Goal: Information Seeking & Learning: Learn about a topic

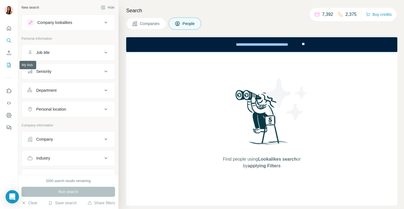
click at [9, 65] on icon "My lists" at bounding box center [9, 65] width 6 height 6
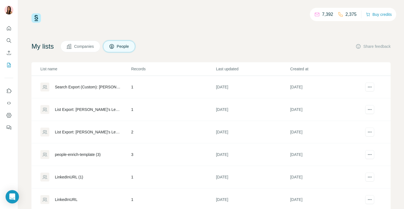
scroll to position [89, 0]
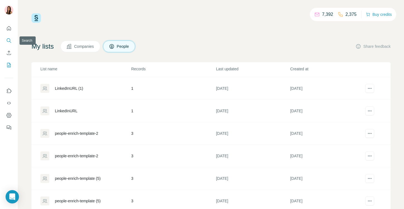
click at [9, 41] on icon "Search" at bounding box center [9, 40] width 4 height 4
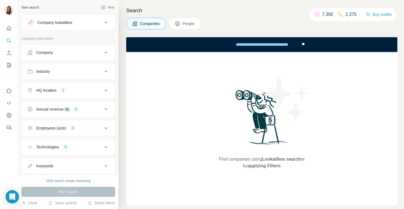
click at [62, 195] on div "Run search" at bounding box center [68, 192] width 94 height 10
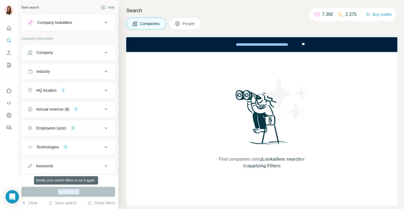
click at [62, 195] on div "Run search" at bounding box center [68, 192] width 94 height 10
click at [75, 90] on div "HQ location 1" at bounding box center [64, 91] width 75 height 6
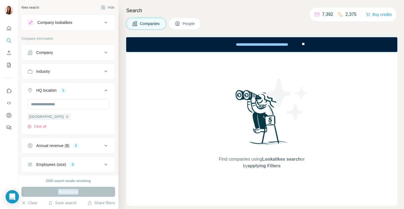
click at [65, 145] on div "Annual revenue ($)" at bounding box center [52, 146] width 33 height 6
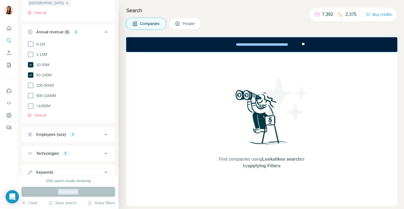
scroll to position [134, 0]
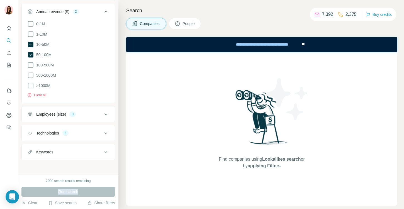
click at [66, 115] on div "Employees (size)" at bounding box center [51, 115] width 30 height 6
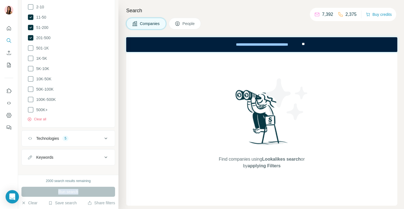
scroll to position [268, 0]
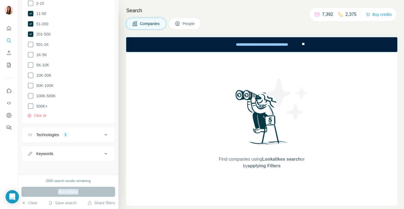
click at [56, 134] on div "Technologies" at bounding box center [47, 135] width 23 height 6
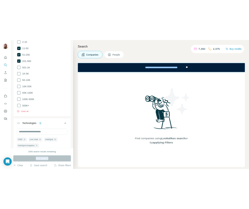
scroll to position [324, 0]
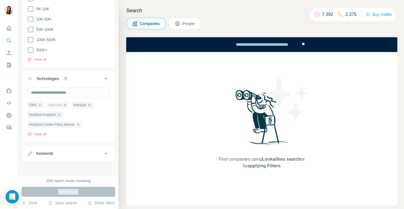
click at [67, 103] on icon "button" at bounding box center [65, 105] width 4 height 4
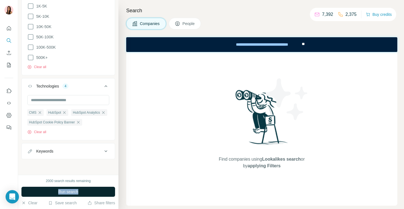
click at [63, 194] on span "Run search" at bounding box center [68, 192] width 20 height 6
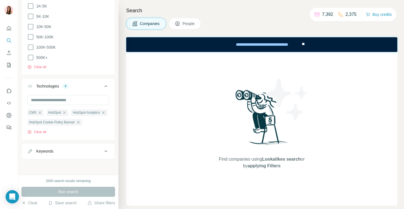
click at [73, 191] on div "Run search" at bounding box center [68, 192] width 94 height 10
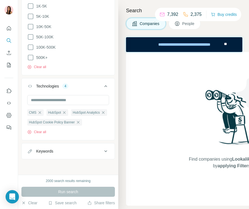
click at [73, 109] on ul "CMS HubSpot HubSpot Analytics HubSpot Cookie Policy Banner" at bounding box center [68, 117] width 82 height 17
click at [50, 95] on input "text" at bounding box center [68, 100] width 82 height 10
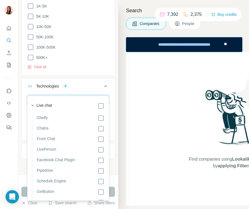
click at [40, 95] on input "*********" at bounding box center [68, 100] width 82 height 10
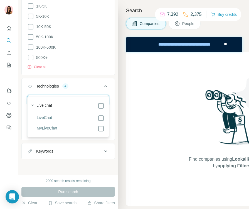
type input "********"
click at [47, 116] on label "LiveChat" at bounding box center [44, 118] width 15 height 7
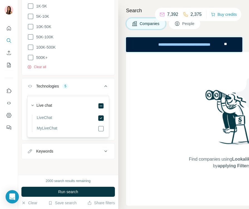
click at [87, 160] on div "Keywords" at bounding box center [68, 151] width 94 height 16
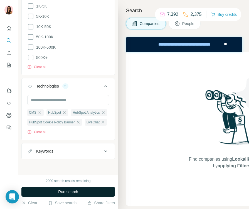
click at [74, 191] on span "Run search" at bounding box center [68, 192] width 20 height 6
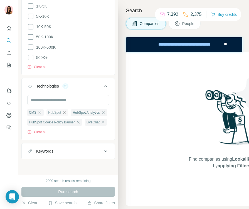
click at [66, 111] on icon "button" at bounding box center [64, 113] width 4 height 4
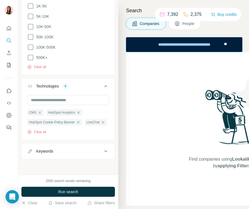
click at [66, 110] on span "HubSpot Analytics" at bounding box center [61, 112] width 27 height 5
click at [80, 111] on icon "button" at bounding box center [78, 112] width 3 height 3
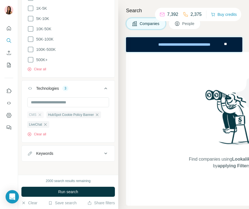
click at [42, 112] on div "CMS" at bounding box center [35, 115] width 16 height 7
click at [40, 114] on icon "button" at bounding box center [39, 115] width 3 height 3
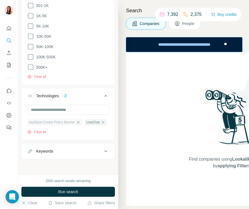
click at [79, 120] on icon "button" at bounding box center [78, 122] width 4 height 4
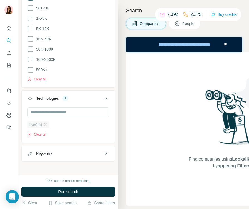
click at [47, 123] on icon "button" at bounding box center [45, 125] width 4 height 4
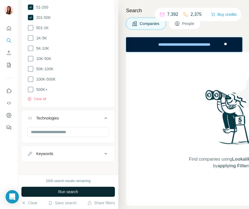
click at [51, 192] on button "Run search" at bounding box center [68, 192] width 94 height 10
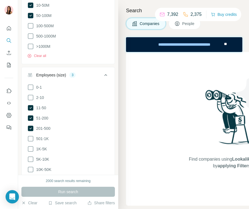
scroll to position [172, 0]
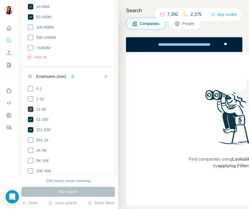
click at [31, 107] on icon at bounding box center [31, 110] width 6 height 6
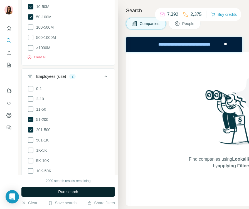
click at [57, 191] on button "Run search" at bounding box center [68, 192] width 94 height 10
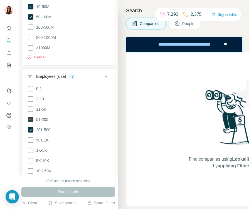
click at [32, 119] on icon at bounding box center [31, 120] width 6 height 6
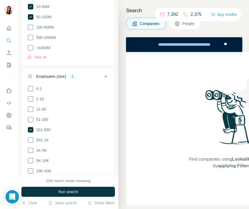
click at [30, 132] on ul "0-1 2-10 11-50 51-200 201-500 501-1K 1K-5K 5K-10K 10K-50K 50K-100K 100K-500K 50…" at bounding box center [68, 145] width 82 height 120
click at [30, 129] on icon at bounding box center [31, 130] width 2 height 2
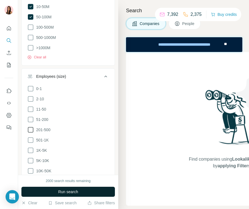
click at [50, 191] on button "Run search" at bounding box center [68, 192] width 94 height 10
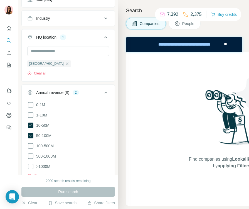
scroll to position [55, 0]
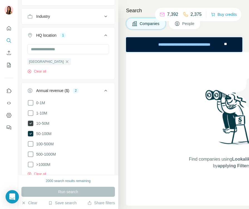
click at [28, 121] on icon at bounding box center [31, 124] width 6 height 6
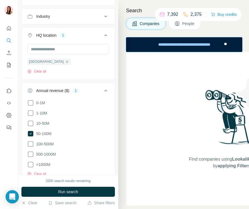
click at [31, 133] on icon at bounding box center [31, 134] width 6 height 6
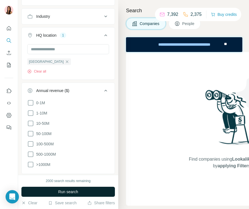
click at [67, 194] on span "Run search" at bounding box center [68, 192] width 20 height 6
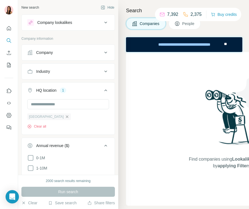
click at [65, 118] on icon "button" at bounding box center [67, 117] width 4 height 4
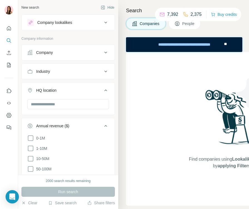
click at [194, 26] on span "People" at bounding box center [188, 24] width 13 height 6
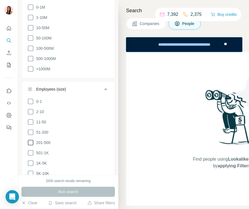
scroll to position [375, 0]
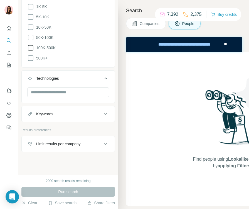
click at [37, 46] on span "100K-500K" at bounding box center [45, 48] width 22 height 6
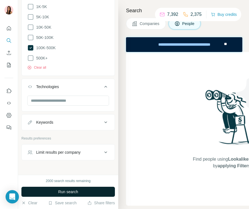
click at [55, 190] on button "Run search" at bounding box center [68, 192] width 94 height 10
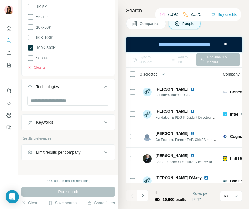
click at [140, 23] on span "Companies" at bounding box center [150, 24] width 20 height 6
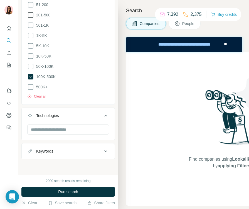
scroll to position [256, 0]
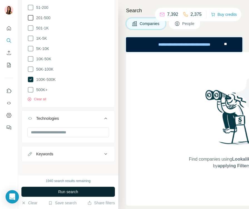
click at [56, 191] on button "Run search" at bounding box center [68, 192] width 94 height 10
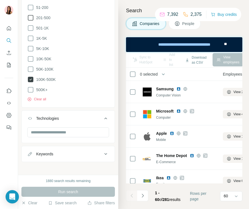
click at [30, 77] on icon at bounding box center [31, 80] width 6 height 6
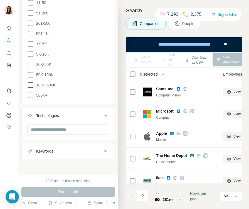
scroll to position [248, 0]
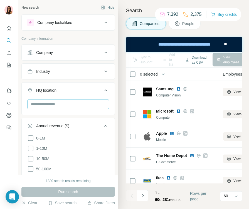
click at [44, 110] on div at bounding box center [68, 104] width 82 height 11
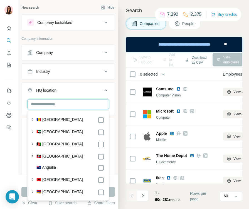
click at [46, 106] on input "text" at bounding box center [68, 104] width 82 height 10
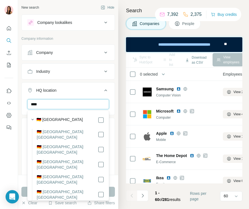
type input "****"
click at [58, 122] on label "🇩🇪 Germany" at bounding box center [59, 120] width 46 height 7
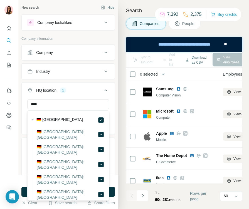
click at [113, 103] on div "**** Germany Clear all" at bounding box center [68, 116] width 93 height 34
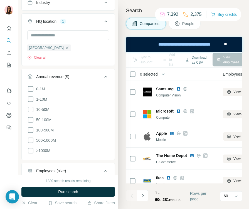
scroll to position [74, 0]
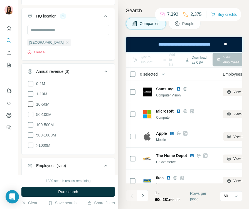
click at [31, 105] on icon at bounding box center [30, 104] width 7 height 7
click at [32, 116] on icon at bounding box center [30, 114] width 7 height 7
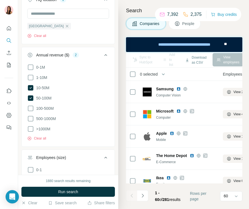
scroll to position [157, 0]
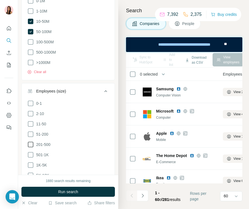
click at [30, 132] on icon at bounding box center [30, 134] width 7 height 7
click at [31, 124] on icon at bounding box center [30, 124] width 7 height 7
click at [30, 144] on icon at bounding box center [30, 144] width 7 height 7
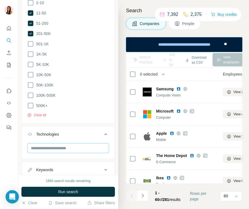
scroll to position [284, 0]
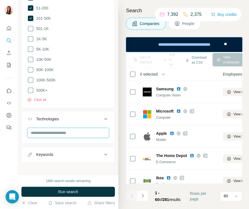
click at [68, 131] on input "text" at bounding box center [68, 133] width 82 height 10
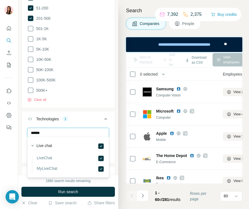
click at [47, 129] on input "******" at bounding box center [68, 133] width 82 height 10
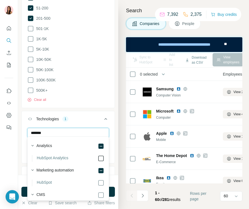
type input "*******"
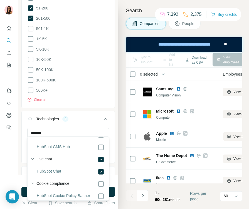
scroll to position [63, 0]
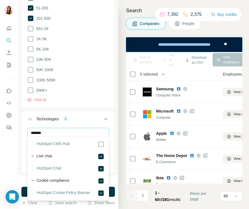
click at [103, 98] on div "Clear all" at bounding box center [68, 98] width 82 height 8
click at [55, 131] on input "*******" at bounding box center [68, 133] width 82 height 10
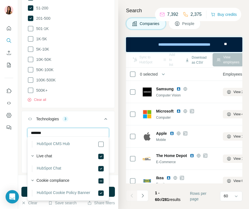
click at [55, 131] on input "*******" at bounding box center [68, 133] width 82 height 10
click at [41, 130] on input "*******" at bounding box center [68, 133] width 82 height 10
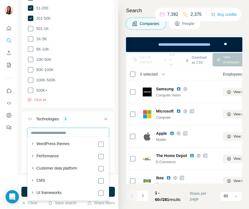
click at [41, 130] on input "text" at bounding box center [68, 133] width 82 height 10
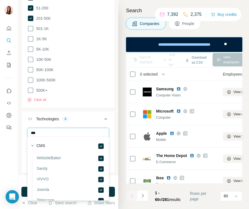
click at [66, 134] on input "***" at bounding box center [68, 133] width 82 height 10
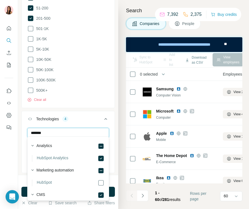
type input "*******"
click at [105, 183] on div "Analytics HubSpot Analytics Marketing automation HubSpot CMS HubSpot CMS Hub Li…" at bounding box center [68, 201] width 79 height 126
click at [92, 96] on div "Clear all" at bounding box center [68, 98] width 82 height 8
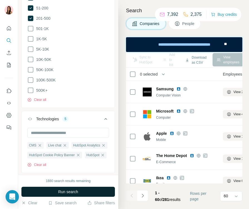
click at [61, 193] on span "Run search" at bounding box center [68, 192] width 20 height 6
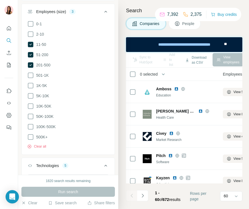
scroll to position [334, 0]
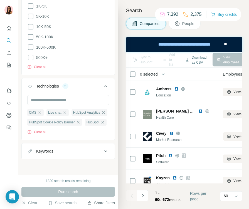
click at [97, 205] on button "Share filters" at bounding box center [101, 203] width 28 height 6
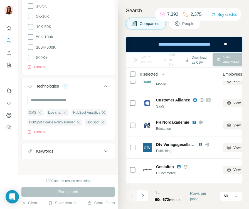
scroll to position [992, 0]
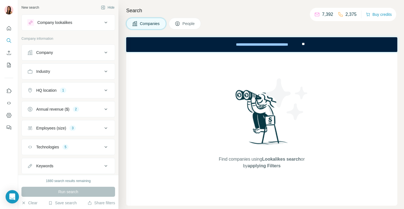
click at [77, 192] on div "Run search" at bounding box center [68, 192] width 94 height 10
click at [85, 98] on div "HQ location 1" at bounding box center [68, 90] width 94 height 16
click at [81, 107] on div "Annual revenue ($) 2" at bounding box center [64, 110] width 75 height 6
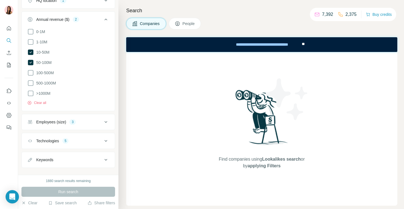
scroll to position [97, 0]
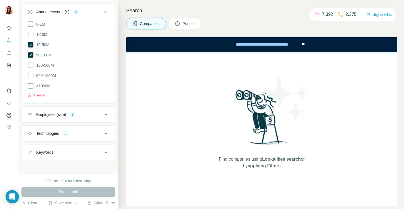
click at [76, 110] on button "Employees (size) 3" at bounding box center [68, 114] width 93 height 13
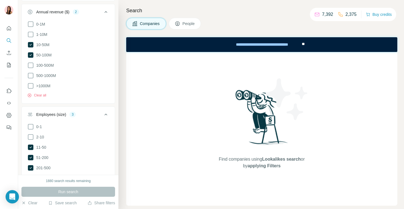
scroll to position [231, 0]
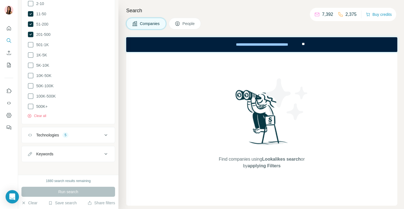
click at [62, 129] on button "Technologies 5" at bounding box center [68, 135] width 93 height 13
click at [70, 169] on ul "CMS Live chat HubSpot HubSpot Analytics HubSpot Cookie Policy Banner" at bounding box center [68, 171] width 82 height 26
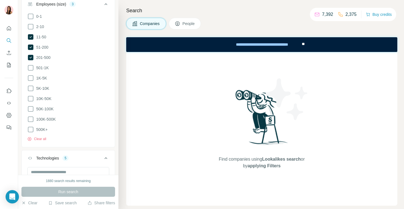
scroll to position [0, 0]
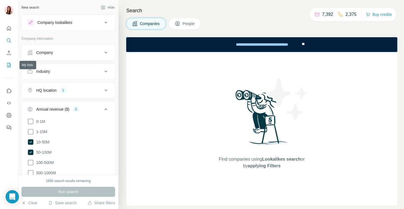
click at [7, 68] on button "My lists" at bounding box center [8, 65] width 9 height 10
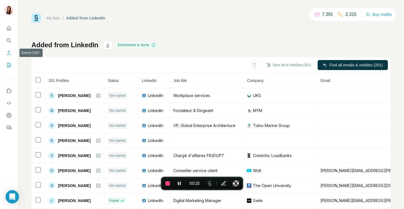
click at [10, 55] on icon "Enrich CSV" at bounding box center [9, 53] width 6 height 6
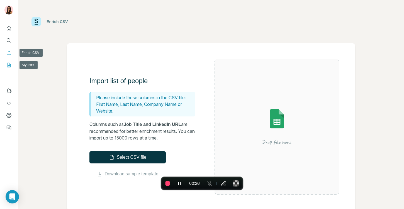
click at [8, 68] on icon "My lists" at bounding box center [9, 65] width 6 height 6
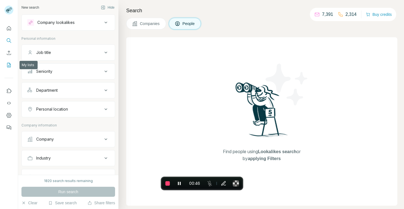
click at [7, 63] on icon "My lists" at bounding box center [9, 65] width 4 height 4
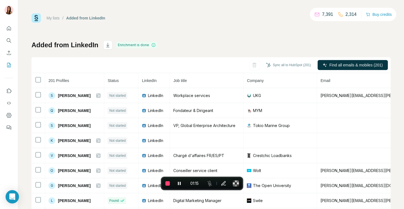
click at [58, 18] on link "My lists" at bounding box center [52, 18] width 13 height 4
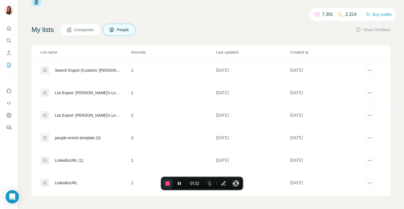
click at [169, 187] on button "End recording" at bounding box center [168, 184] width 10 height 10
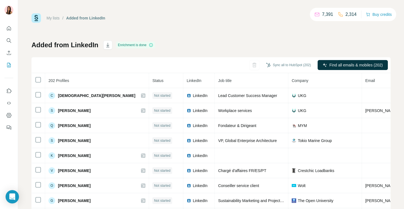
click at [58, 18] on link "My lists" at bounding box center [52, 18] width 13 height 4
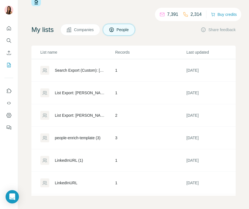
click at [222, 69] on td "[DATE]" at bounding box center [217, 70] width 62 height 23
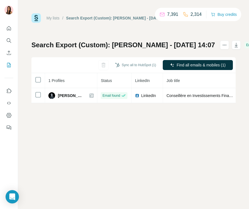
click at [73, 128] on div "My lists / Search Export (Custom): [PERSON_NAME] - [DATE] 14:07 7,391 2,314 Buy…" at bounding box center [133, 104] width 231 height 209
click at [56, 16] on link "My lists" at bounding box center [52, 18] width 13 height 4
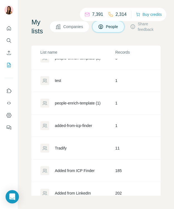
scroll to position [675, 0]
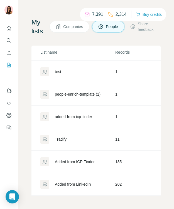
click at [67, 185] on div "Added from LinkedIn" at bounding box center [73, 185] width 36 height 6
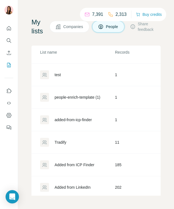
scroll to position [675, 0]
